Goal: Obtain resource: Download file/media

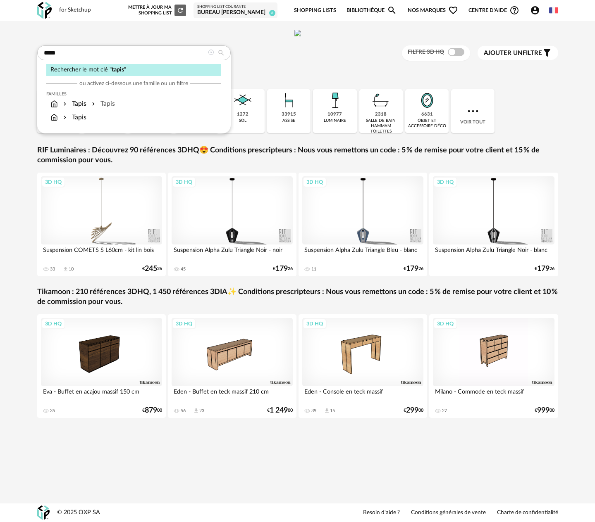
type input "*****"
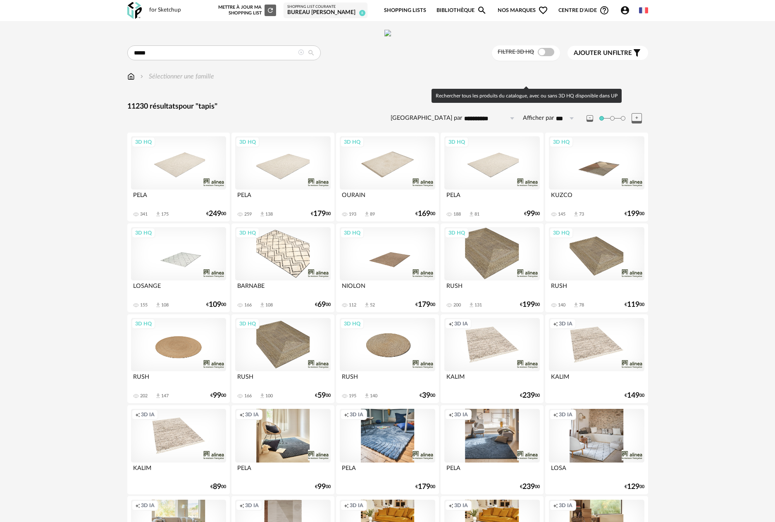
click at [549, 56] on span at bounding box center [546, 52] width 17 height 8
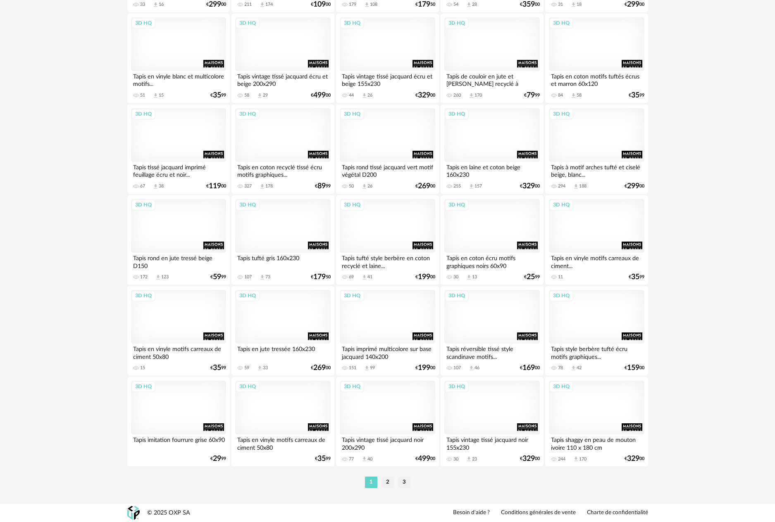
scroll to position [1517, 0]
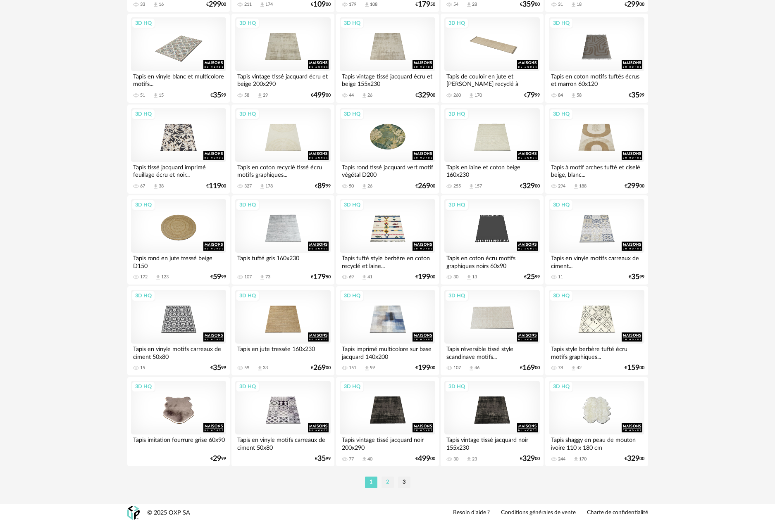
click at [390, 482] on li "2" at bounding box center [387, 483] width 12 height 12
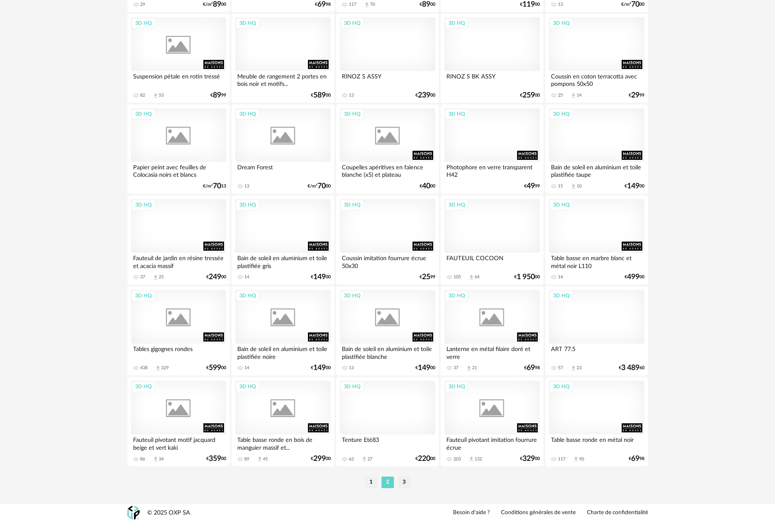
scroll to position [1517, 0]
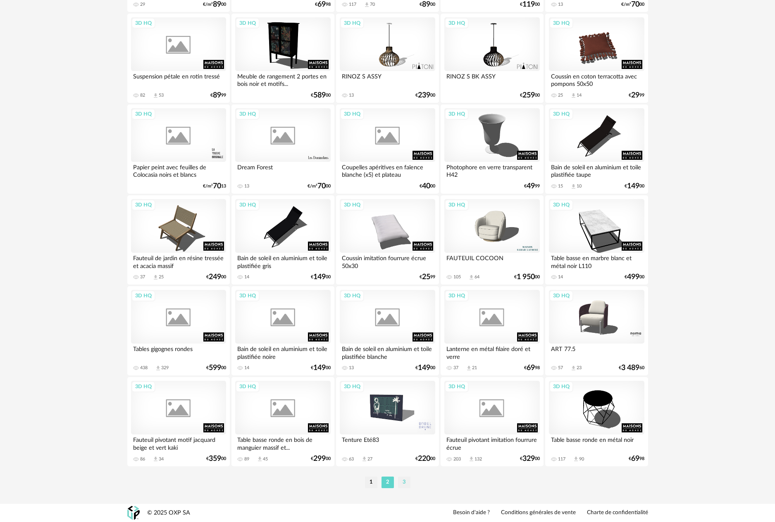
click at [403, 485] on li "3" at bounding box center [404, 483] width 12 height 12
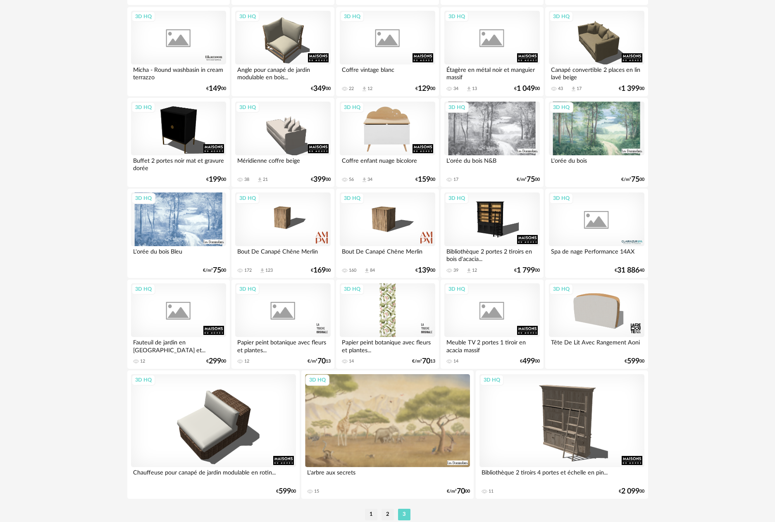
scroll to position [461, 0]
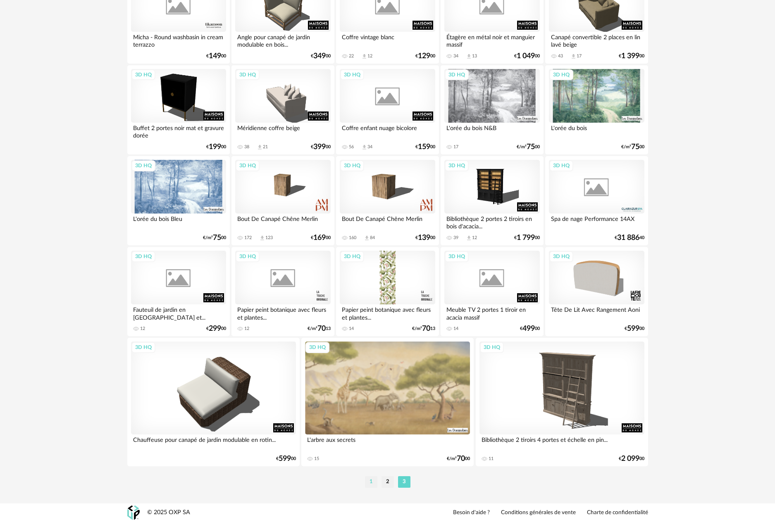
click at [373, 483] on li "1" at bounding box center [371, 482] width 12 height 12
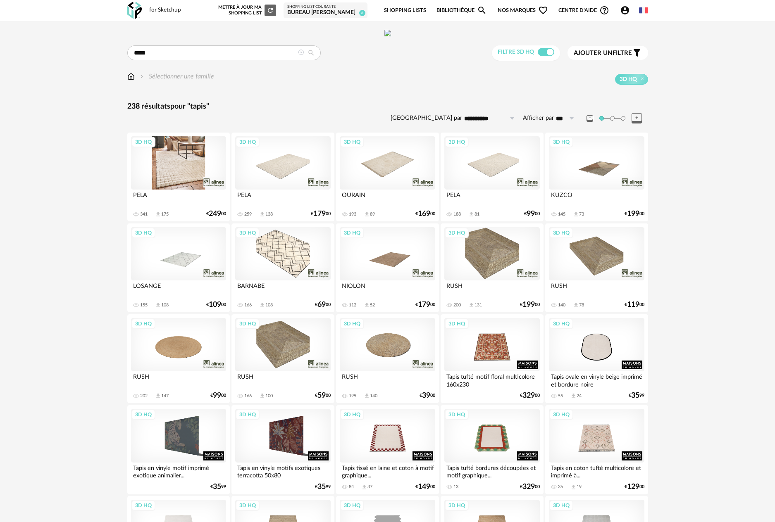
click at [181, 190] on div "3D HQ" at bounding box center [178, 163] width 95 height 54
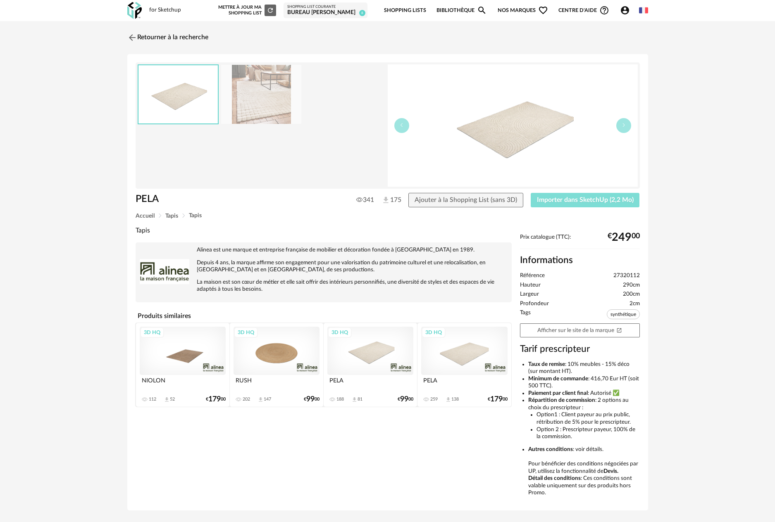
click at [569, 201] on span "Importer dans SketchUp (2,2 Mo)" at bounding box center [585, 200] width 97 height 7
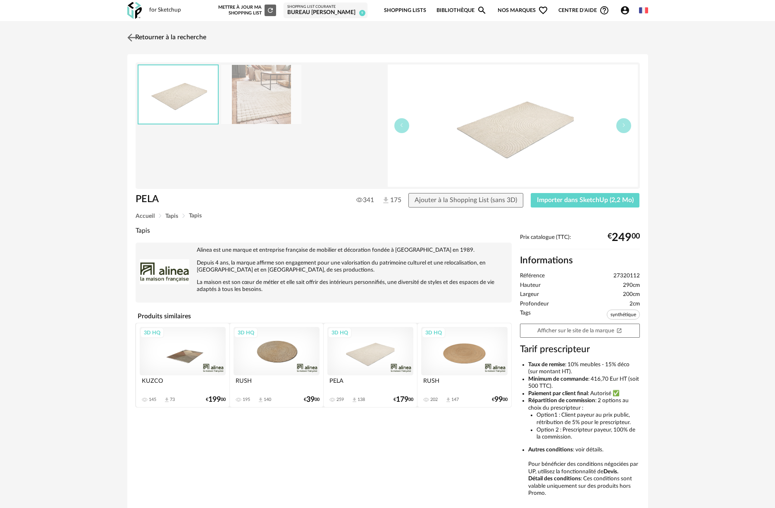
click at [128, 38] on img at bounding box center [131, 37] width 12 height 12
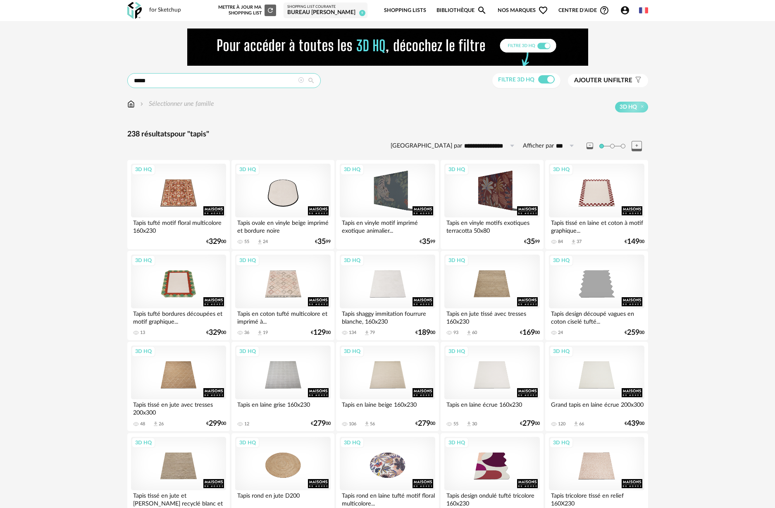
click at [159, 81] on input "*****" at bounding box center [223, 80] width 193 height 15
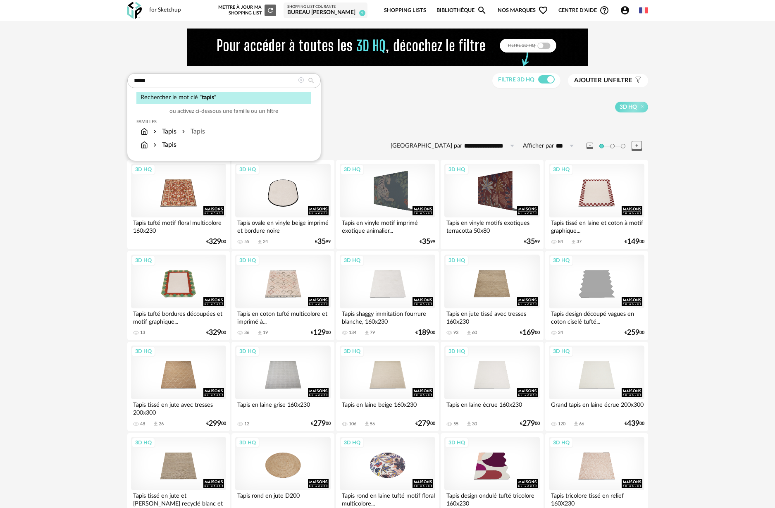
click at [311, 80] on icon at bounding box center [311, 80] width 15 height 7
type input "**********"
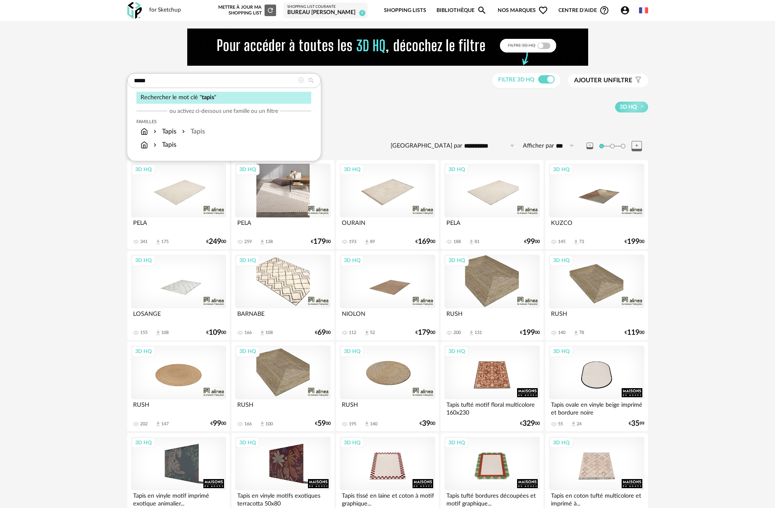
click at [301, 204] on div "3D HQ" at bounding box center [282, 191] width 95 height 54
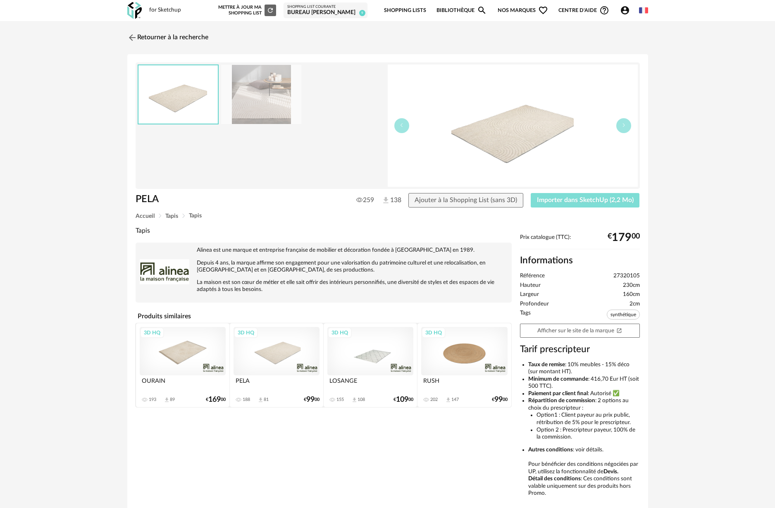
click at [555, 200] on span "Importer dans SketchUp (2,2 Mo)" at bounding box center [585, 200] width 97 height 7
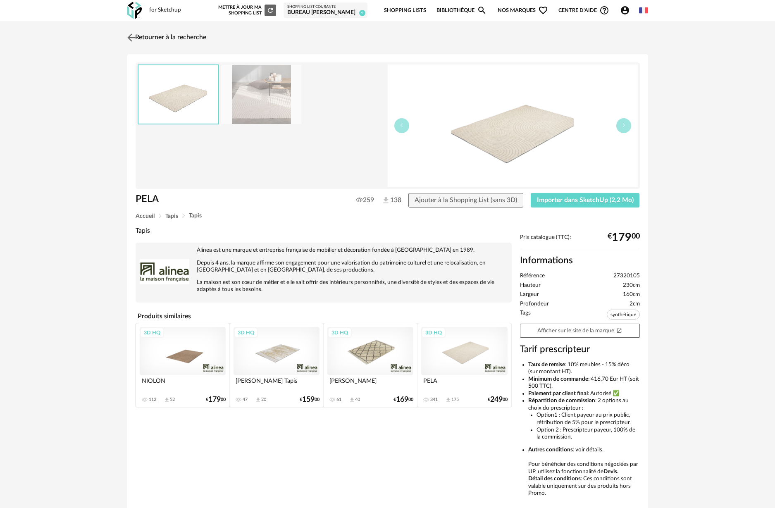
click at [131, 39] on img at bounding box center [131, 37] width 12 height 12
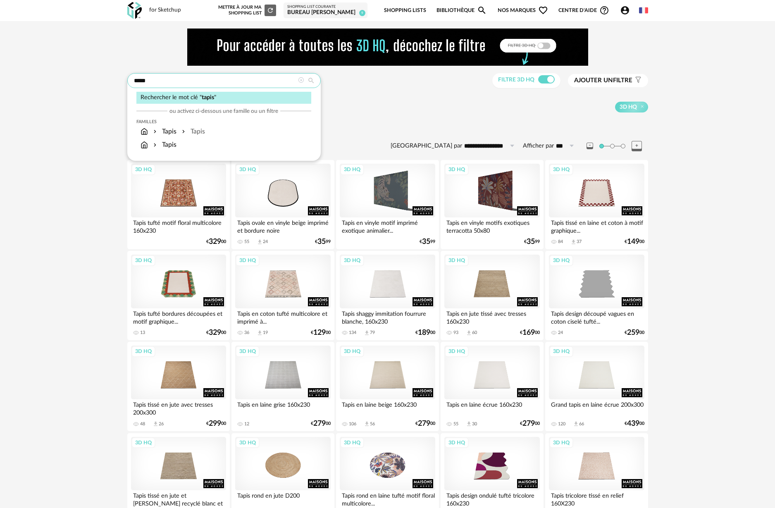
click at [151, 82] on input "*****" at bounding box center [223, 80] width 193 height 15
click at [314, 79] on icon at bounding box center [311, 80] width 15 height 7
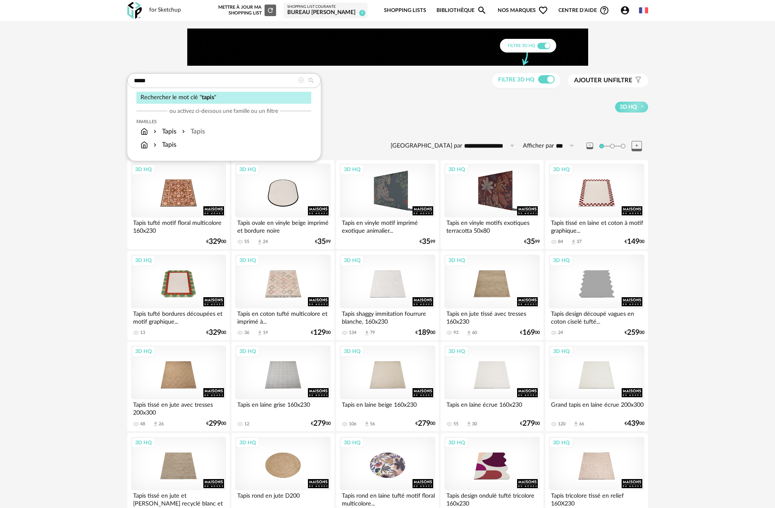
type input "**********"
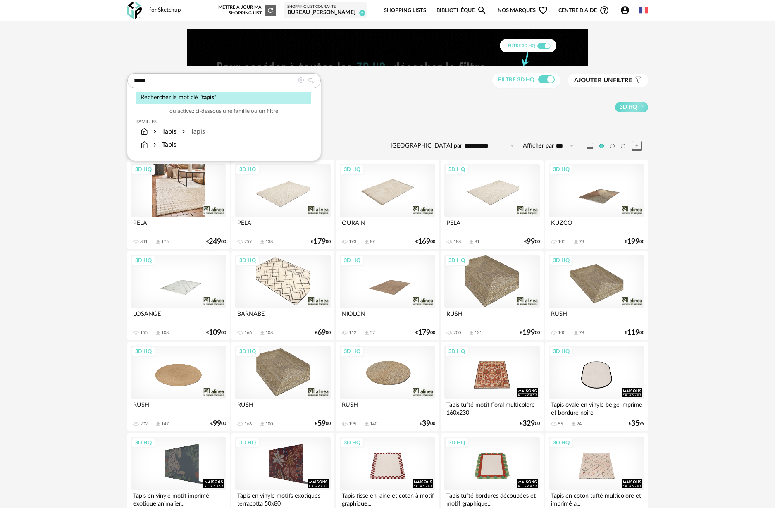
click at [199, 194] on div "3D HQ" at bounding box center [178, 191] width 95 height 54
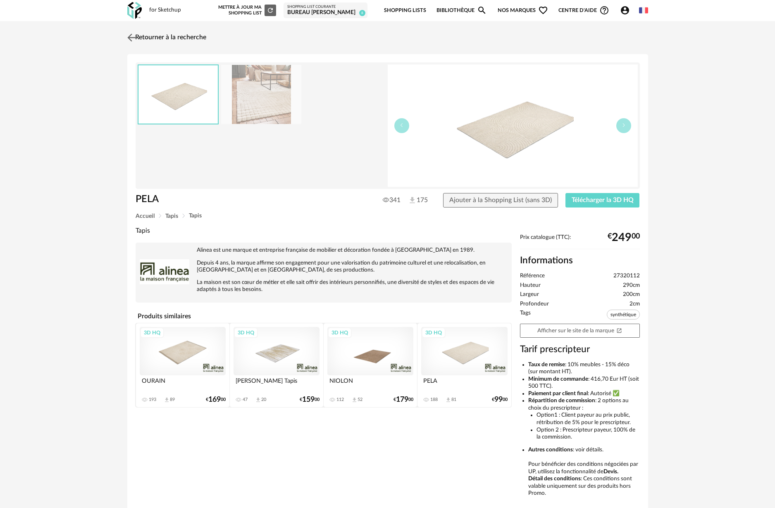
click at [136, 37] on img at bounding box center [131, 37] width 12 height 12
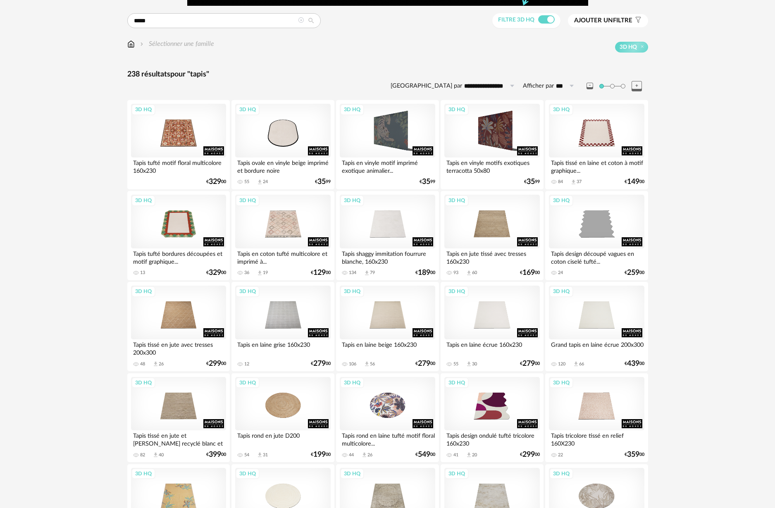
scroll to position [111, 0]
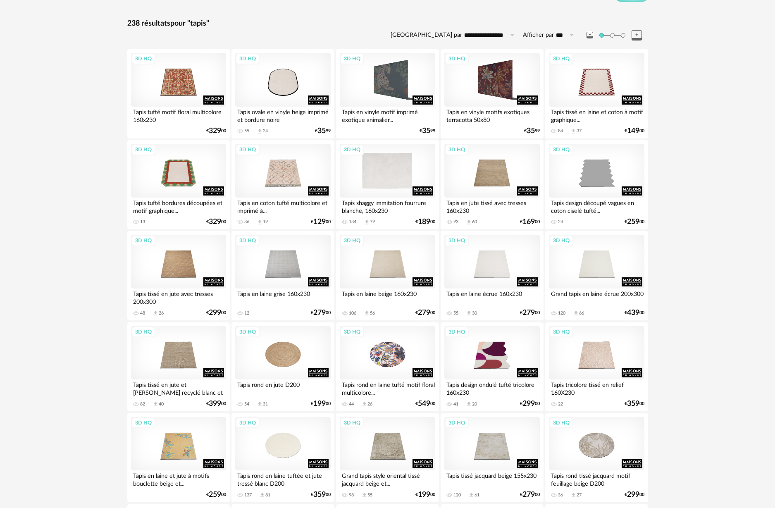
click at [392, 170] on div "3D HQ" at bounding box center [387, 171] width 95 height 54
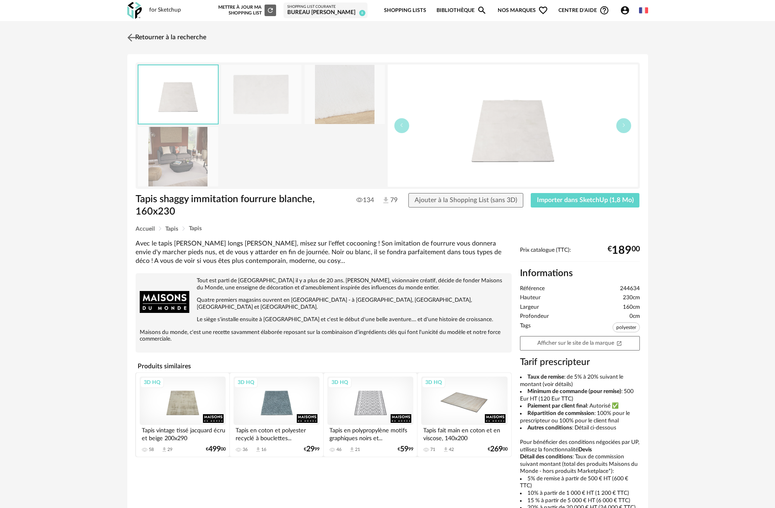
drag, startPoint x: 128, startPoint y: 36, endPoint x: 57, endPoint y: 2, distance: 79.5
click at [128, 36] on img at bounding box center [132, 38] width 10 height 10
